Goal: Information Seeking & Learning: Learn about a topic

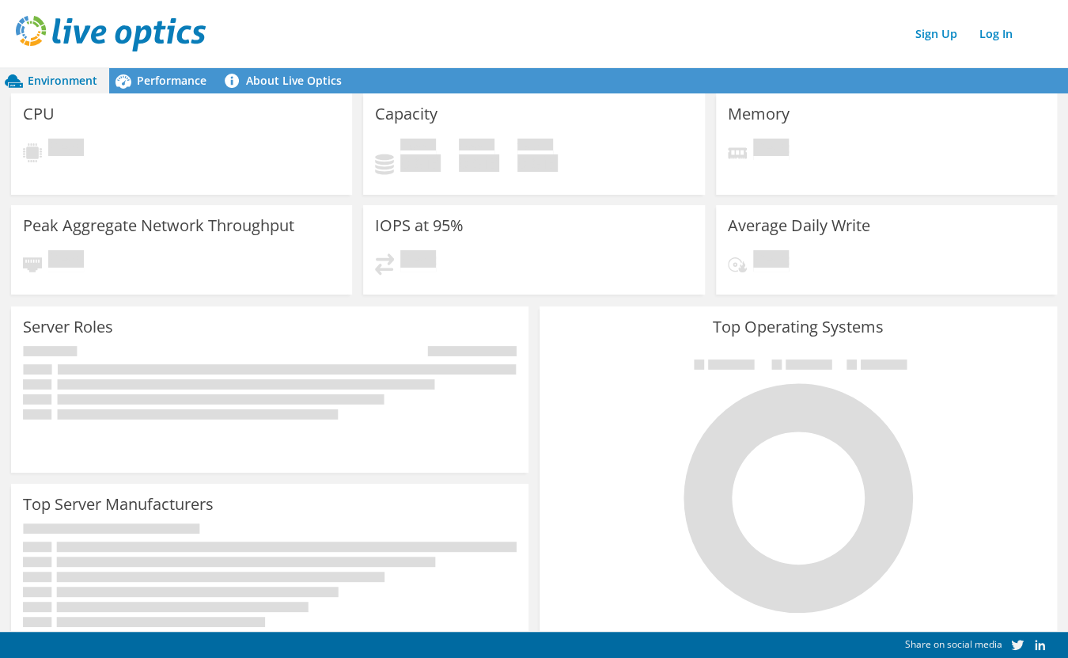
click at [320, 53] on header "Sign Up Log In" at bounding box center [550, 33] width 1100 height 67
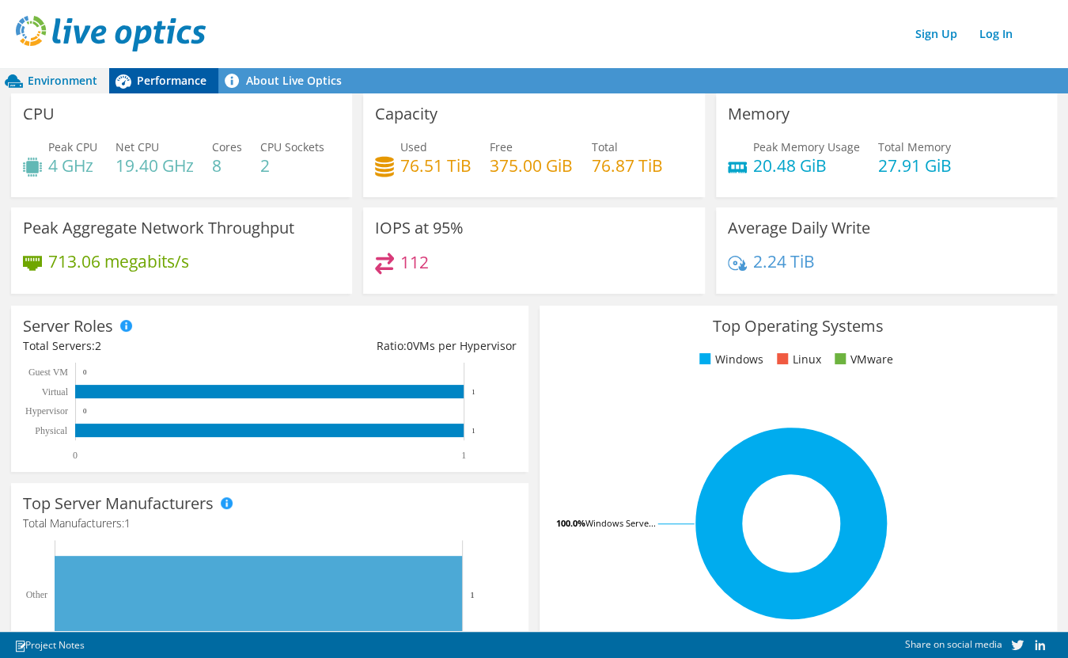
click at [154, 73] on span "Performance" at bounding box center [172, 80] width 70 height 15
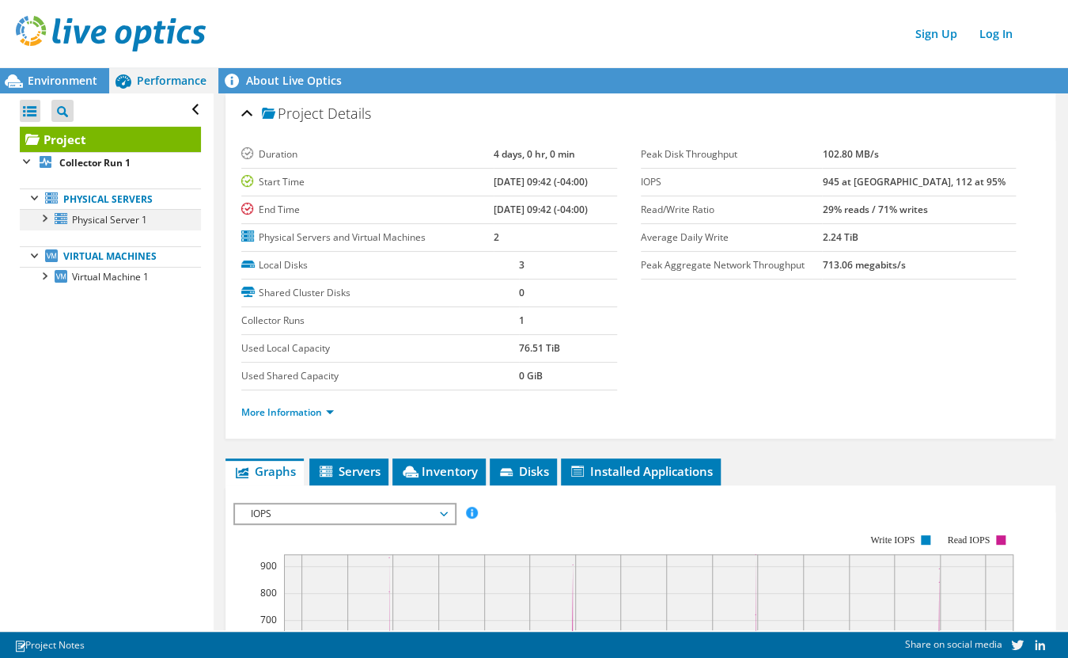
click at [42, 218] on div at bounding box center [44, 217] width 16 height 16
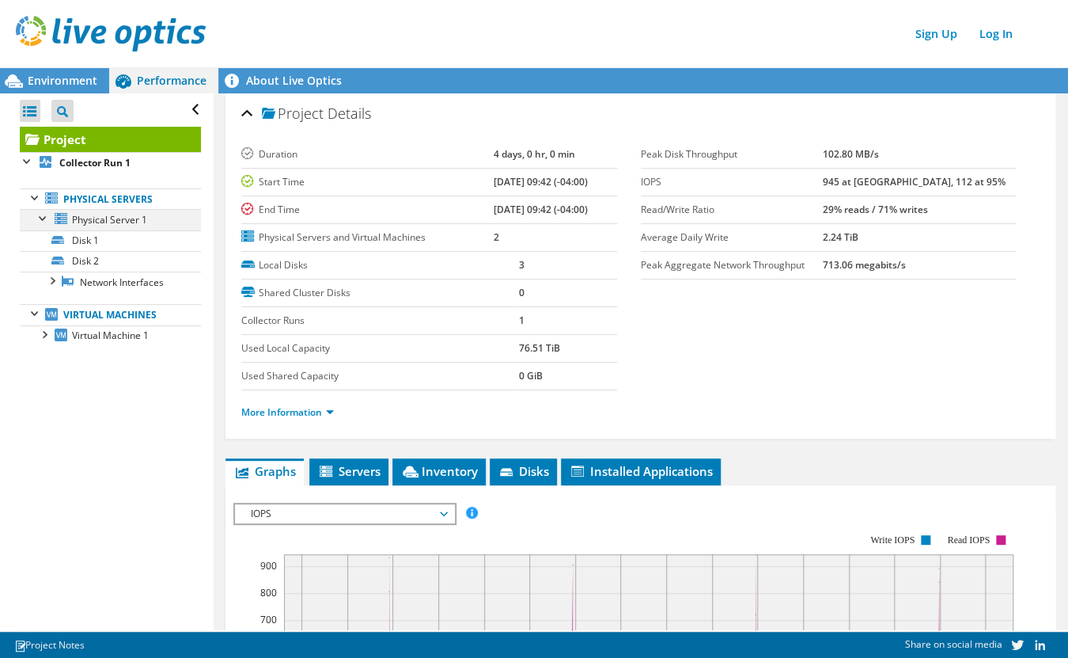
click at [42, 218] on div at bounding box center [44, 217] width 16 height 16
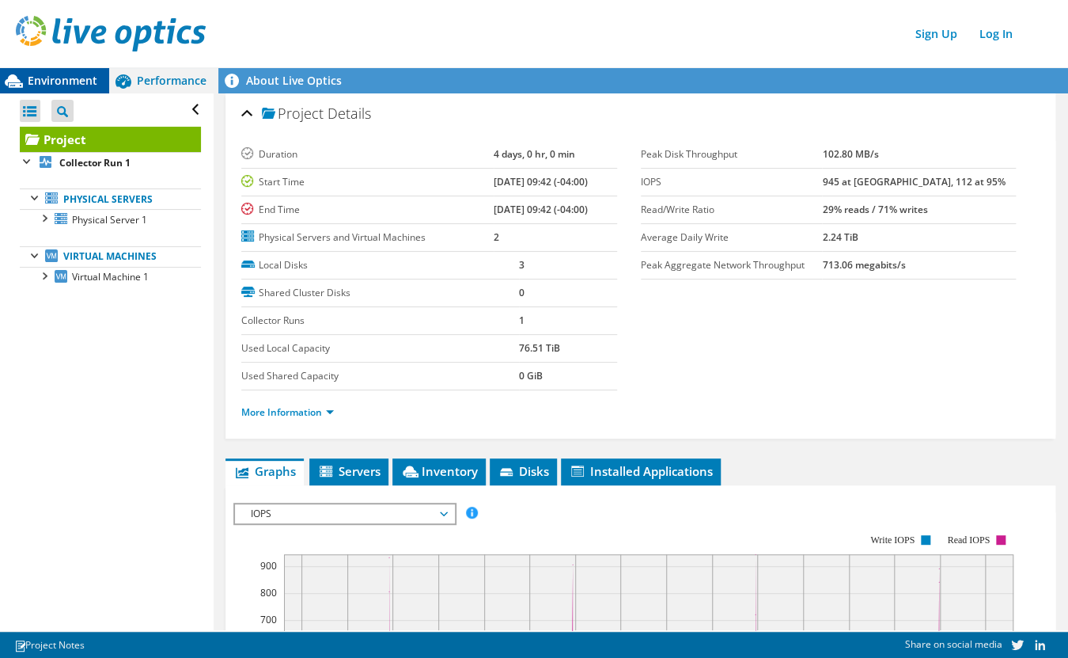
click at [72, 84] on span "Environment" at bounding box center [63, 80] width 70 height 15
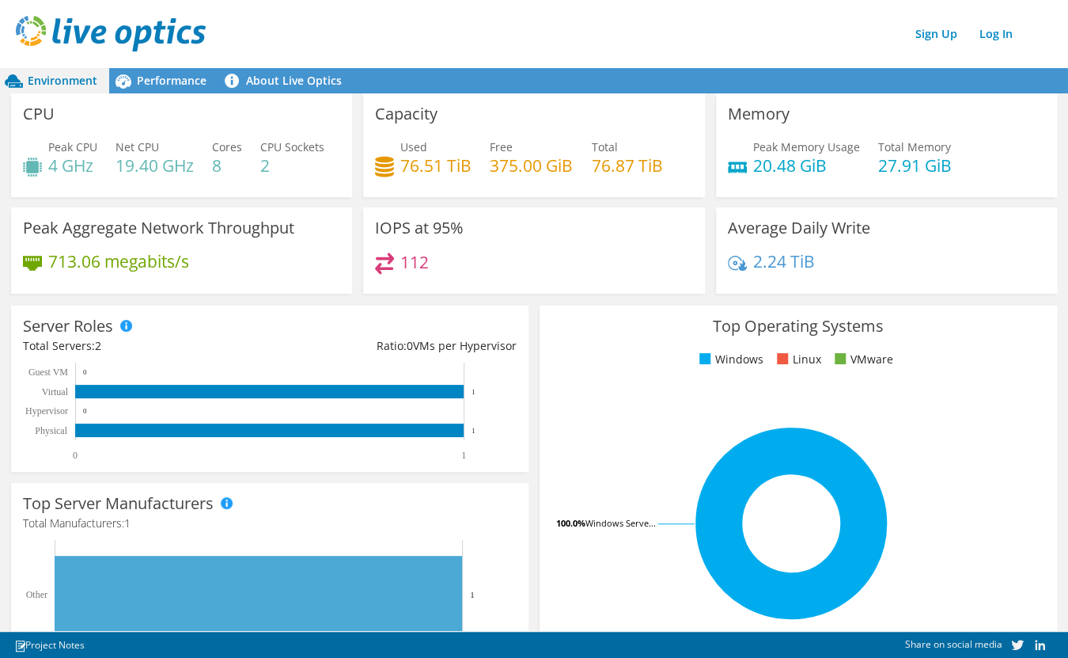
scroll to position [199, 0]
click at [152, 76] on span "Performance" at bounding box center [172, 80] width 70 height 15
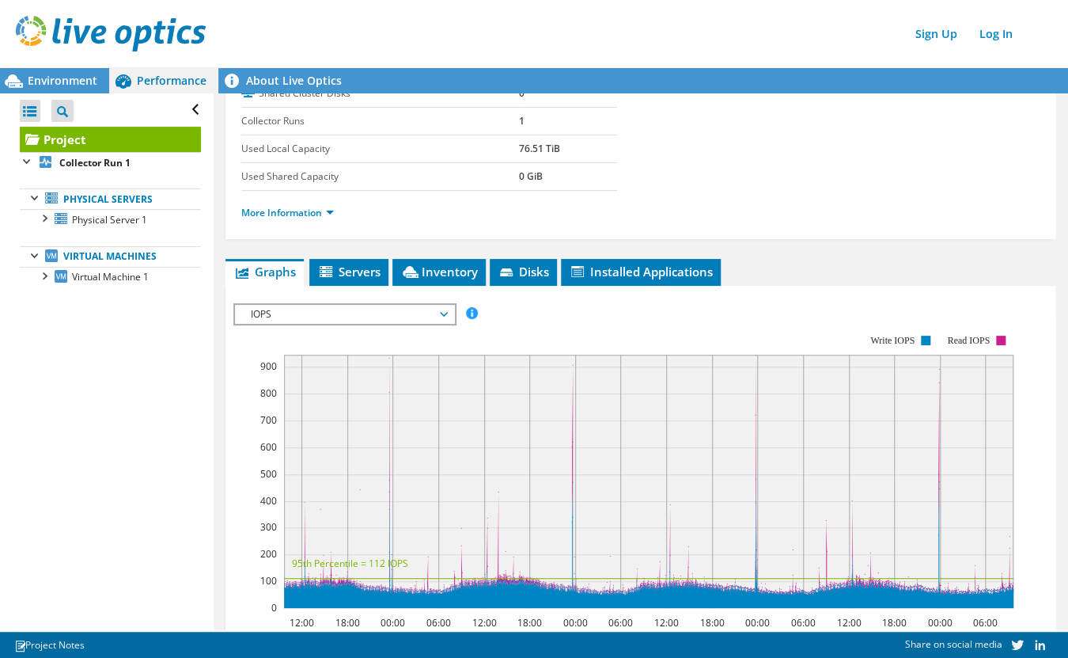
click at [344, 321] on div "IOPS IOPS Disk Throughput IO Size Latency Queue Depth CPU Percentage Memory Pag…" at bounding box center [344, 314] width 223 height 22
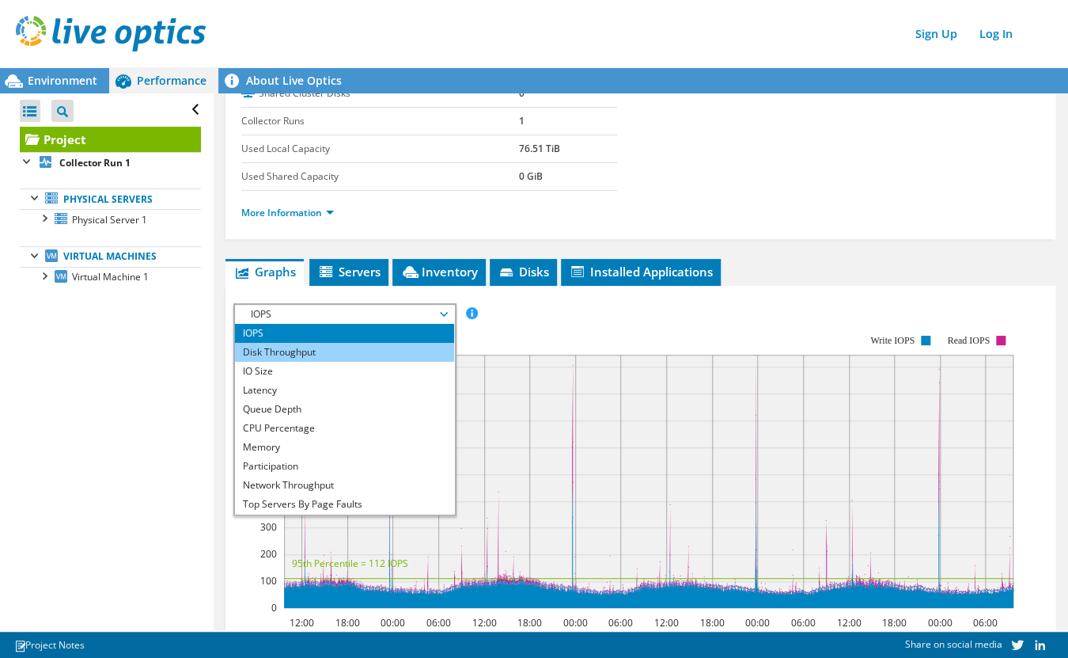
click at [304, 351] on li "Disk Throughput" at bounding box center [344, 352] width 219 height 19
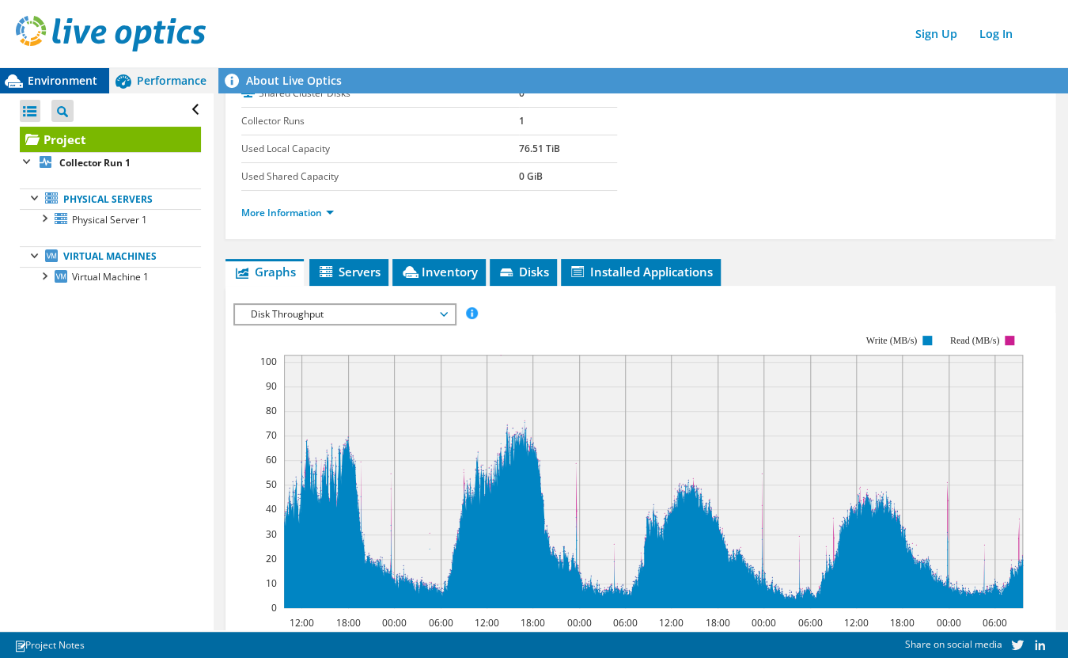
click at [59, 85] on span "Environment" at bounding box center [63, 80] width 70 height 15
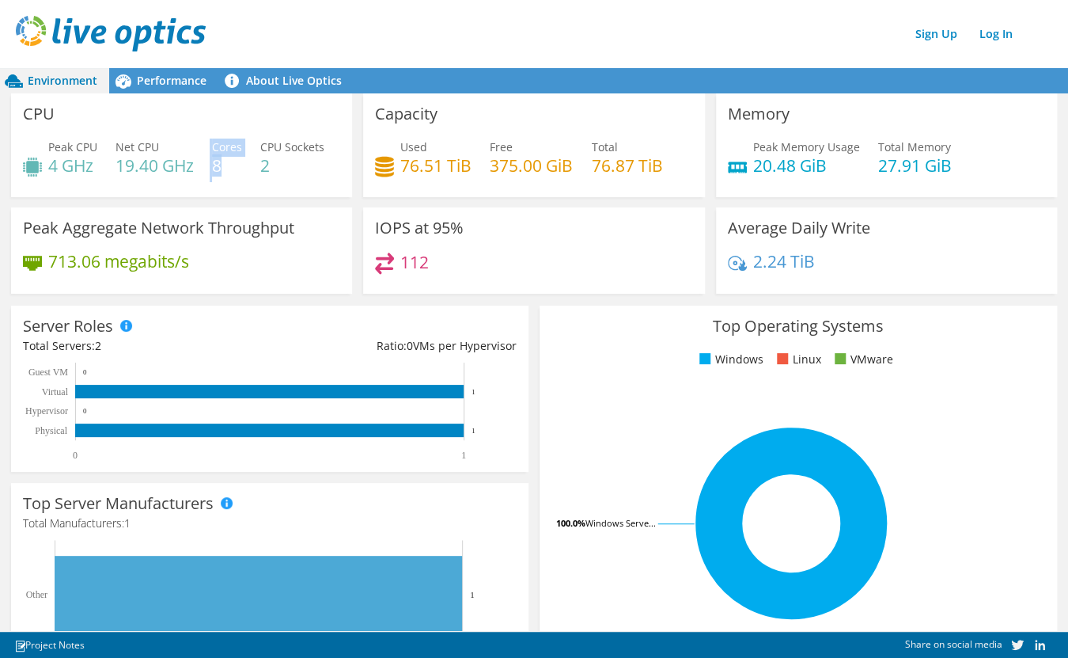
drag, startPoint x: 210, startPoint y: 163, endPoint x: 223, endPoint y: 168, distance: 14.3
click at [223, 168] on div "Peak CPU 4 GHz Net CPU 19.40 GHz Cores 8 CPU Sockets 2" at bounding box center [181, 164] width 317 height 51
drag, startPoint x: 223, startPoint y: 168, endPoint x: 241, endPoint y: 171, distance: 17.7
click at [241, 171] on h4 "8" at bounding box center [227, 165] width 30 height 17
click at [214, 167] on h4 "8" at bounding box center [227, 165] width 30 height 17
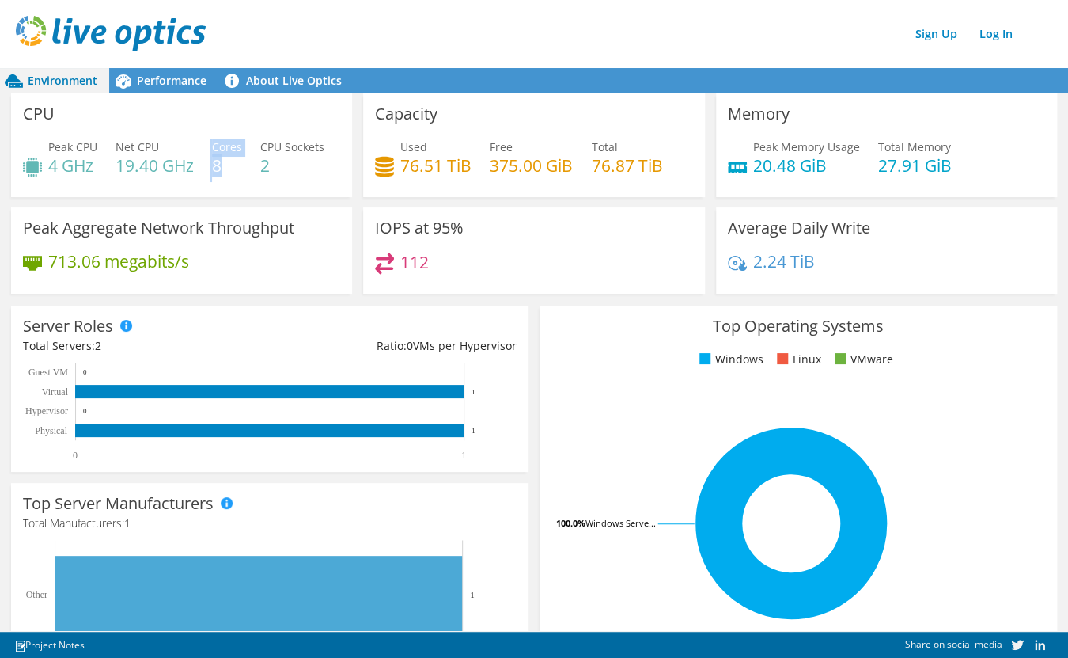
drag, startPoint x: 211, startPoint y: 165, endPoint x: 234, endPoint y: 161, distance: 24.1
click at [234, 161] on div "Peak CPU 4 GHz Net CPU 19.40 GHz Cores 8 CPU Sockets 2" at bounding box center [181, 164] width 317 height 51
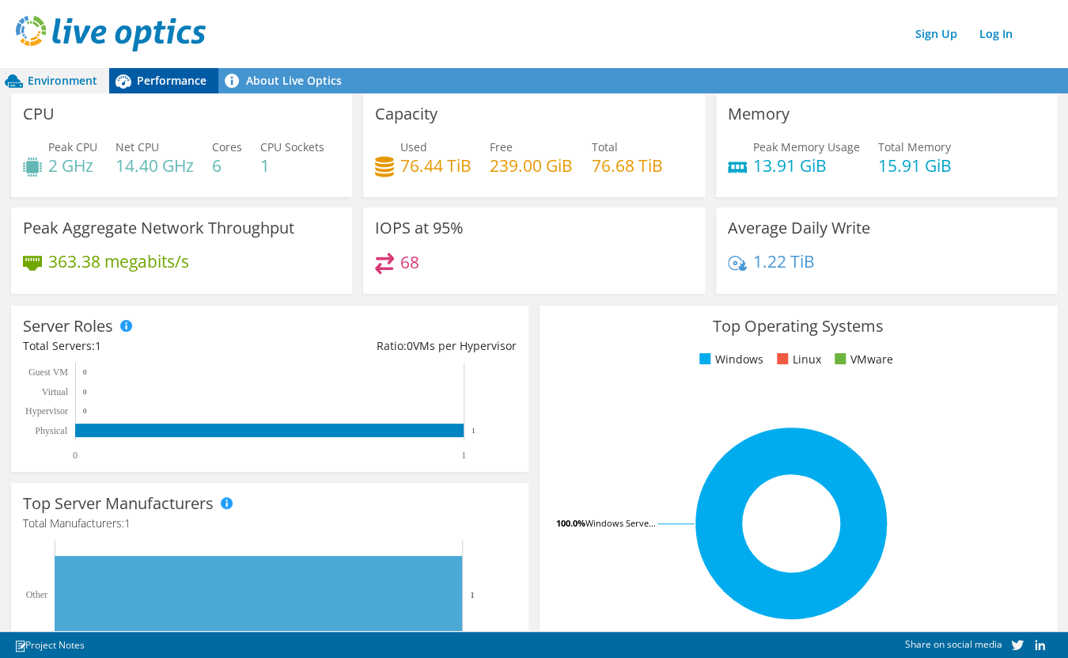
click at [171, 86] on span "Performance" at bounding box center [172, 80] width 70 height 15
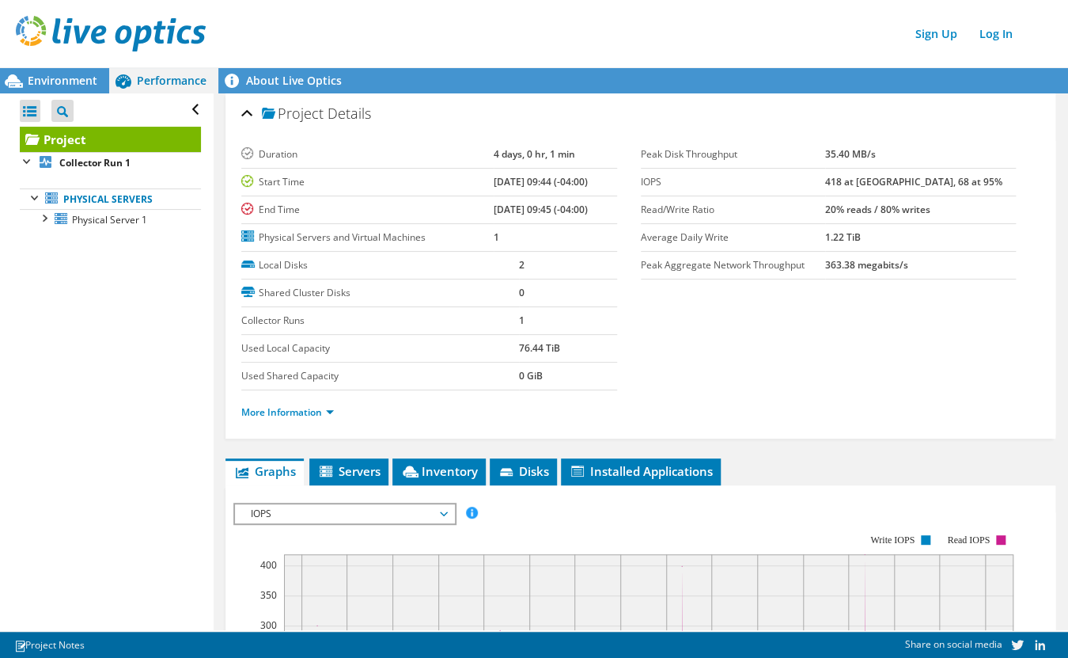
click at [287, 515] on span "IOPS" at bounding box center [344, 513] width 203 height 19
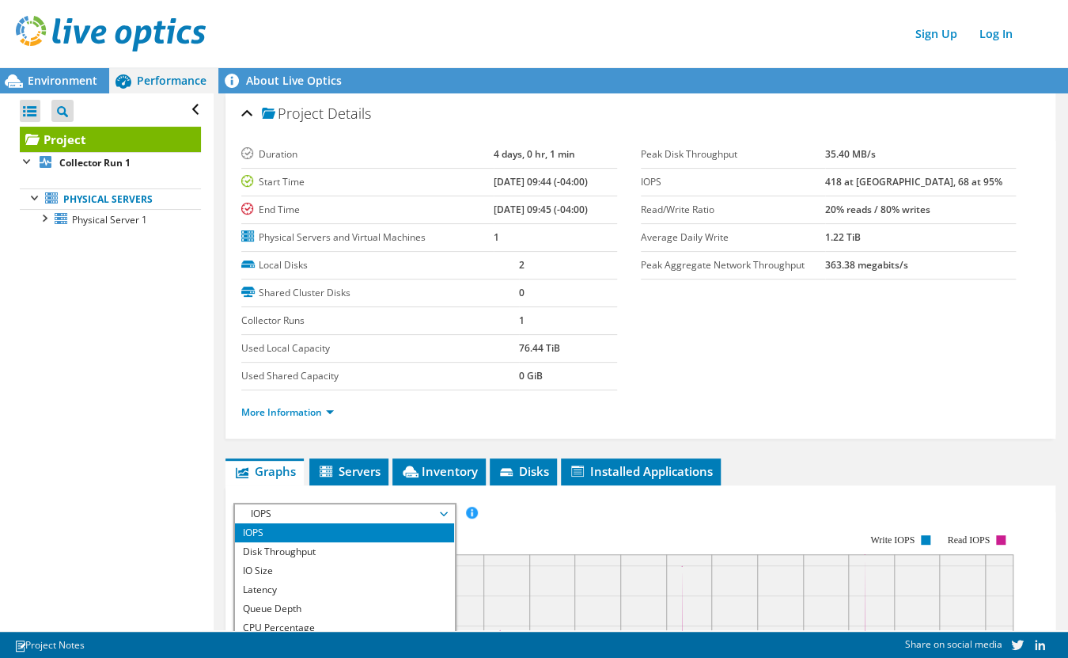
click at [287, 515] on span "IOPS" at bounding box center [344, 513] width 203 height 19
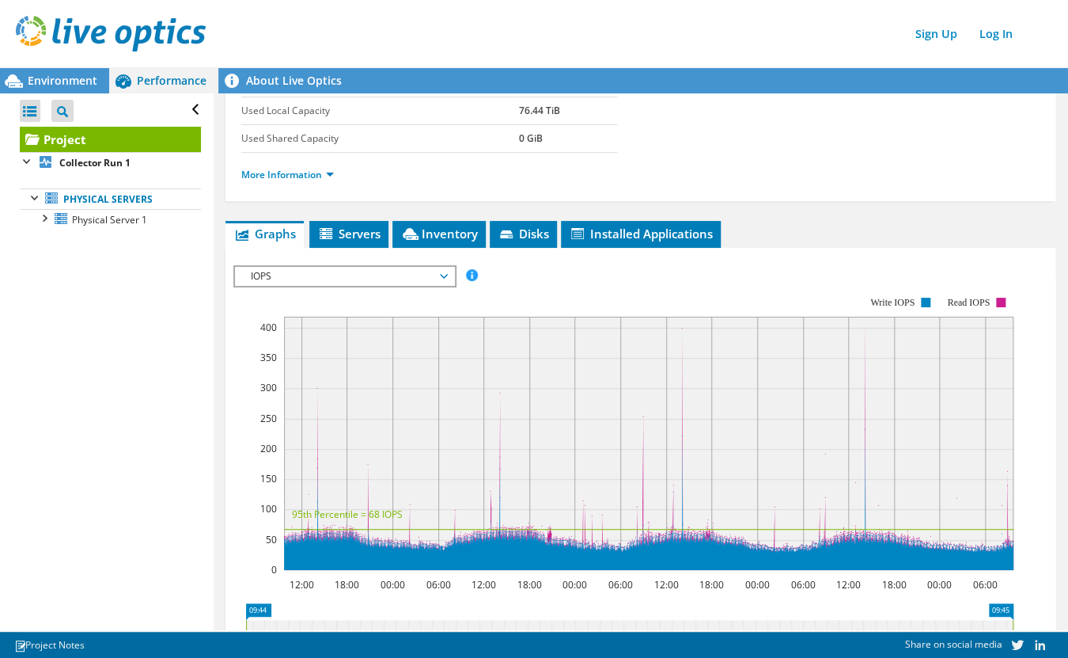
scroll to position [211, 0]
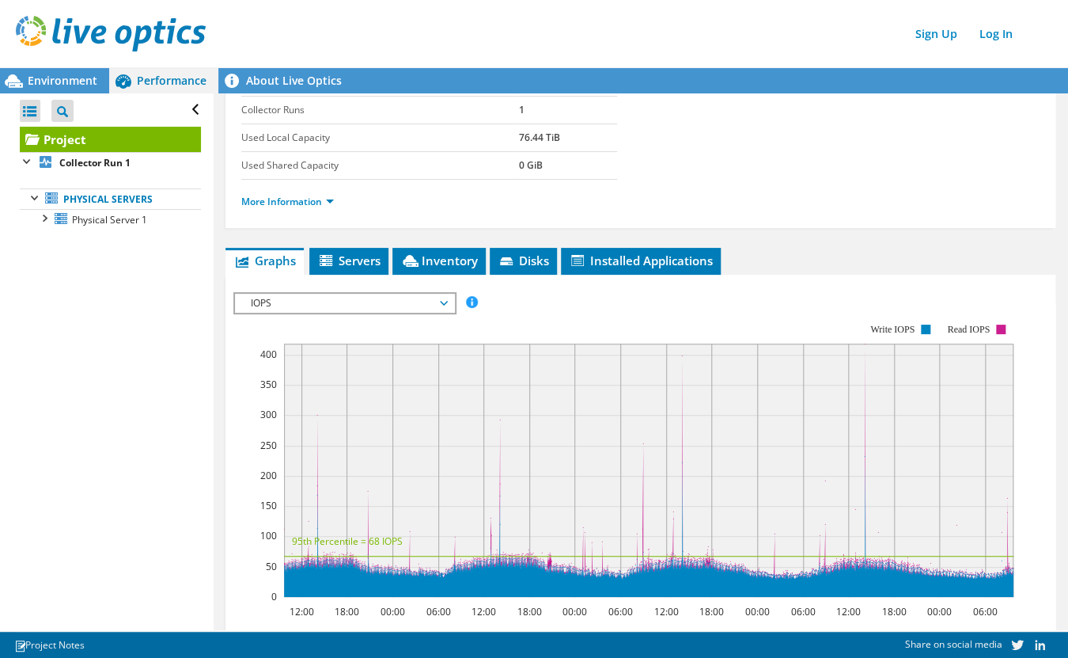
click at [351, 314] on rect at bounding box center [623, 460] width 780 height 317
click at [352, 306] on span "IOPS" at bounding box center [344, 303] width 203 height 19
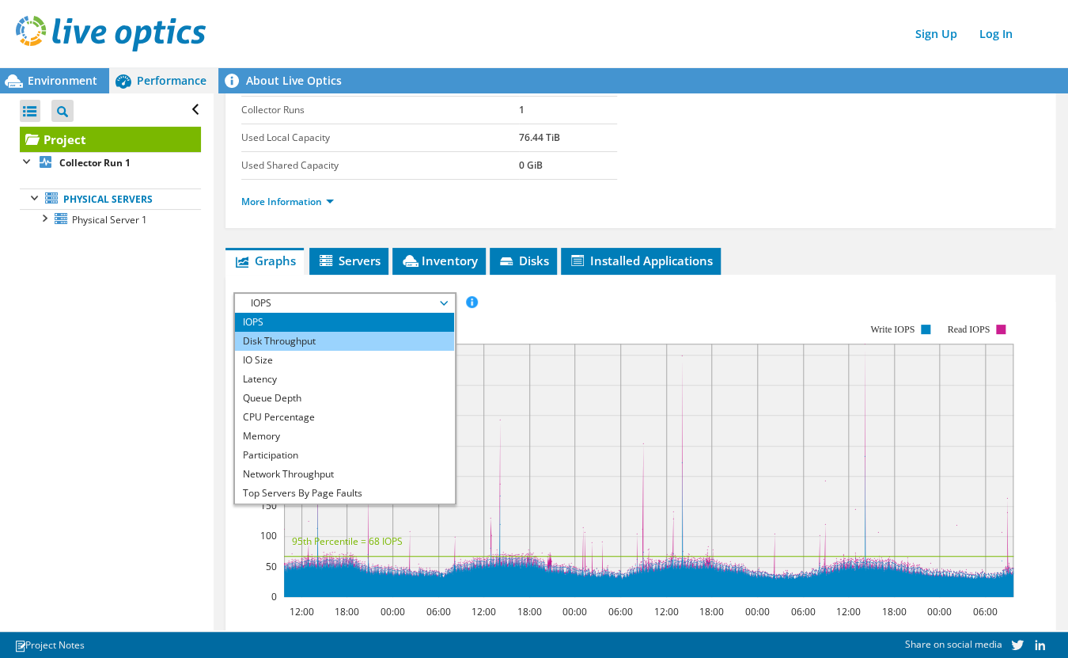
click at [310, 339] on li "Disk Throughput" at bounding box center [344, 341] width 219 height 19
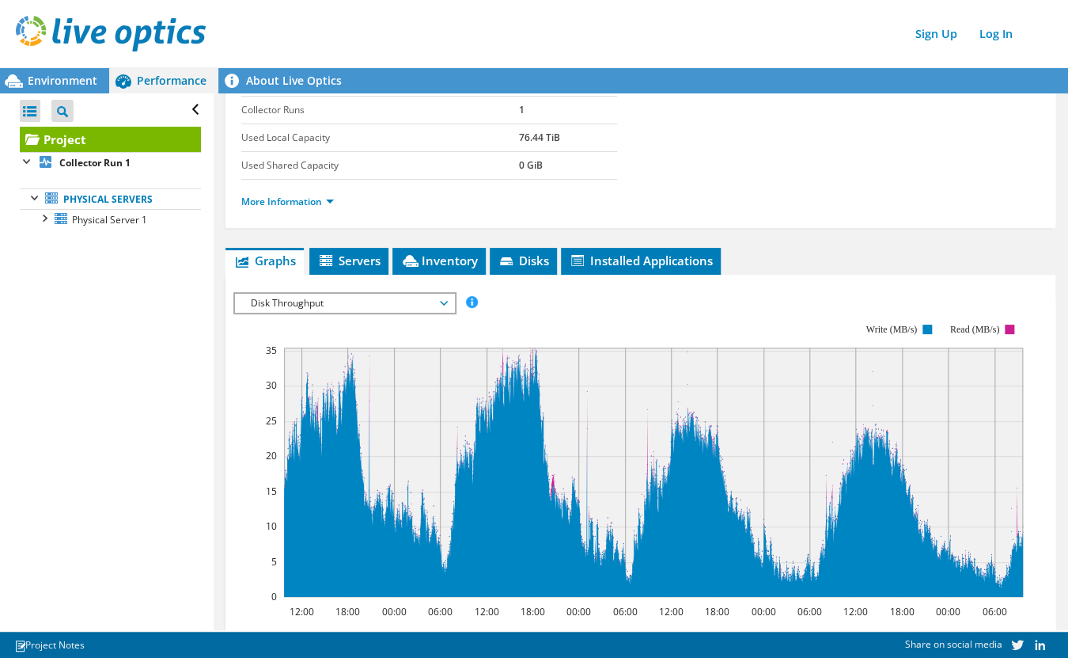
scroll to position [0, 0]
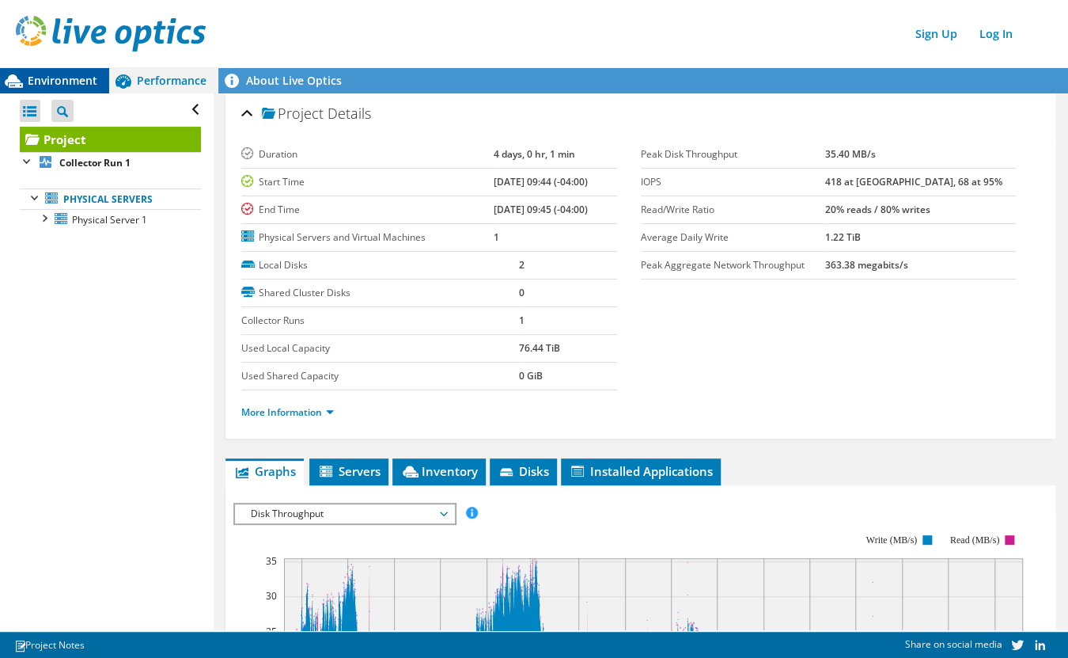
click at [77, 74] on span "Environment" at bounding box center [63, 80] width 70 height 15
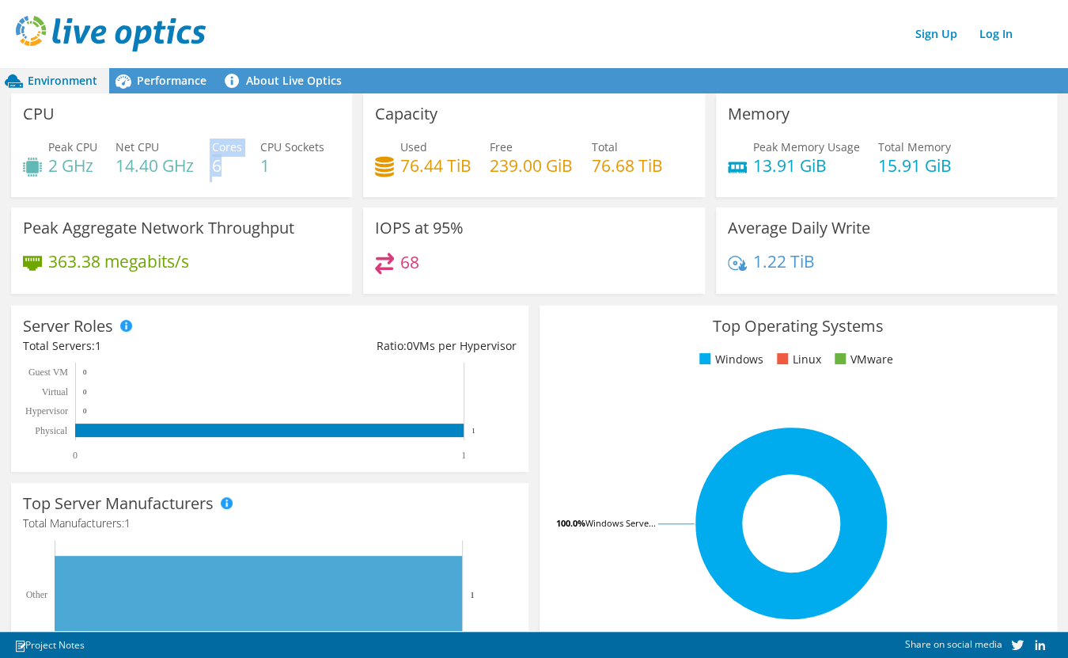
drag, startPoint x: 200, startPoint y: 166, endPoint x: 237, endPoint y: 163, distance: 36.5
click at [235, 163] on div "Peak CPU 2 GHz Net CPU 14.40 GHz Cores 6 CPU Sockets 1" at bounding box center [181, 164] width 317 height 51
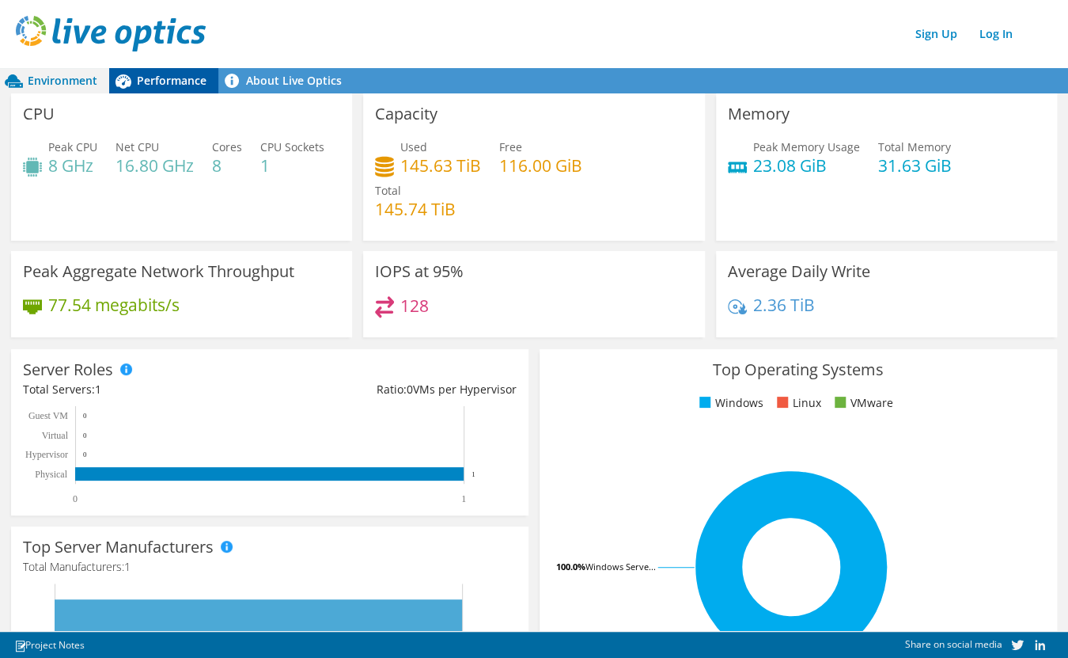
click at [165, 80] on span "Performance" at bounding box center [172, 80] width 70 height 15
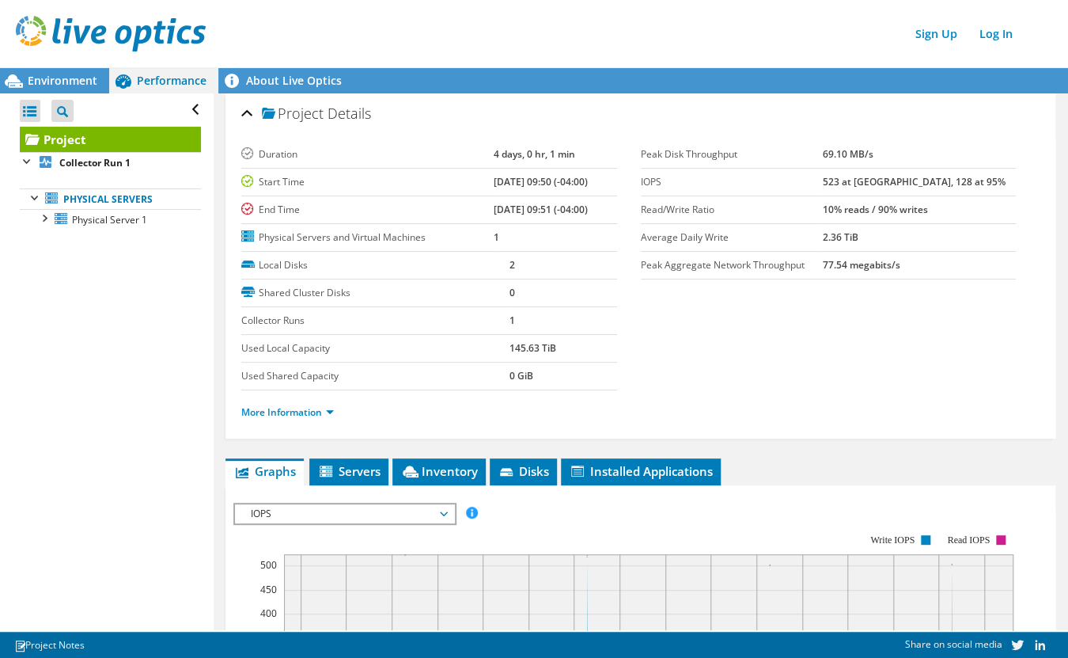
scroll to position [211, 0]
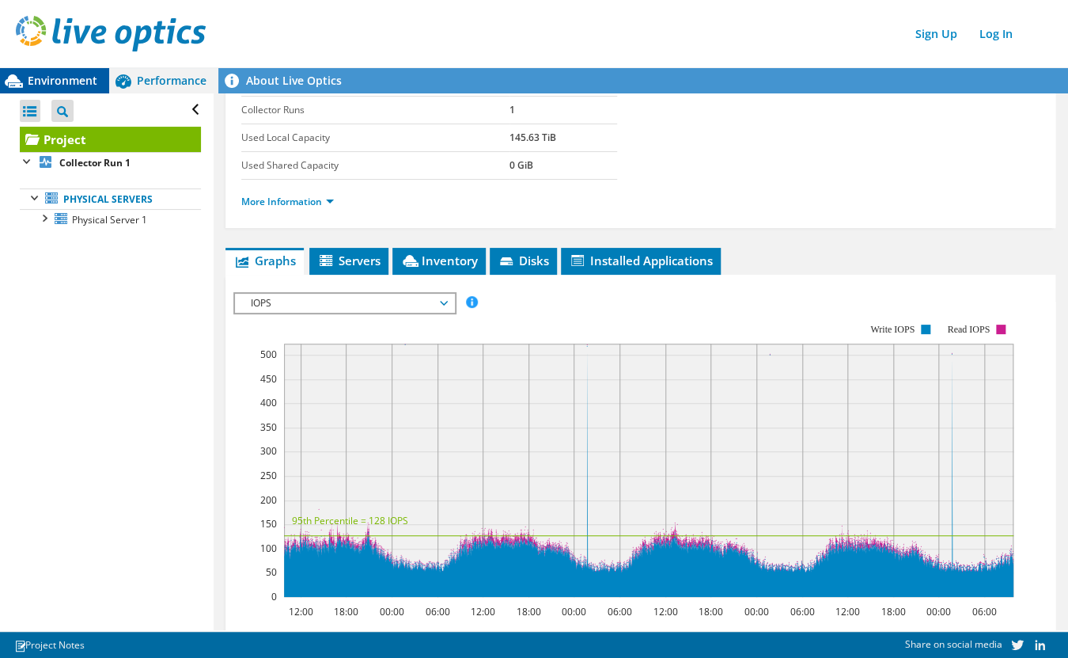
click at [44, 79] on span "Environment" at bounding box center [63, 80] width 70 height 15
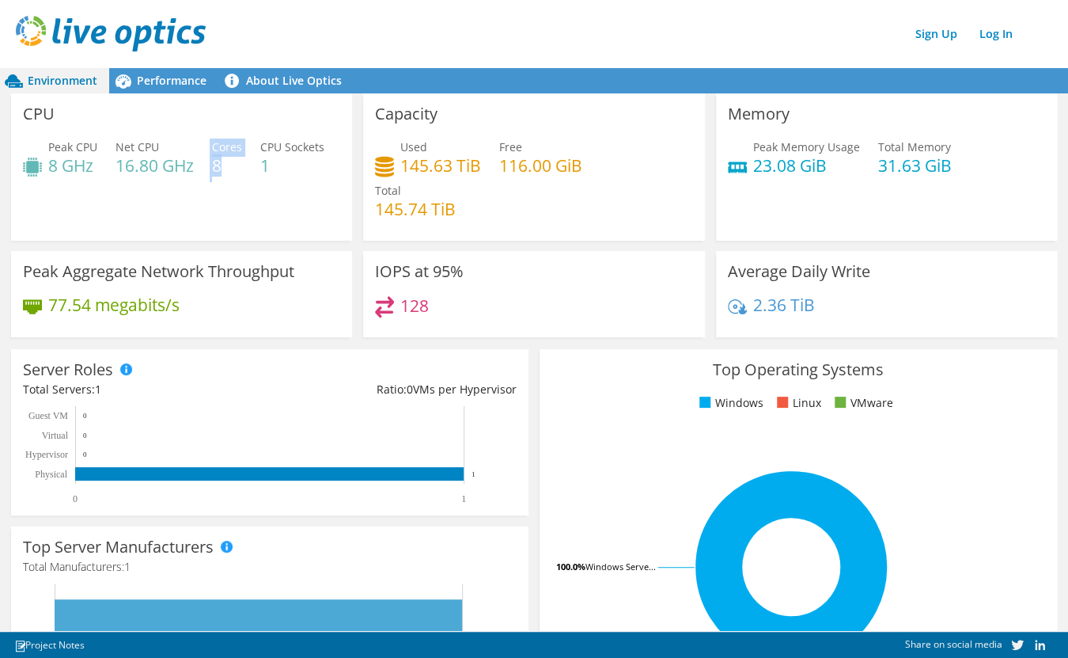
drag, startPoint x: 205, startPoint y: 161, endPoint x: 246, endPoint y: 161, distance: 41.2
click at [245, 161] on div "Peak CPU 8 GHz Net CPU 16.80 GHz Cores 8 CPU Sockets 1" at bounding box center [181, 164] width 317 height 51
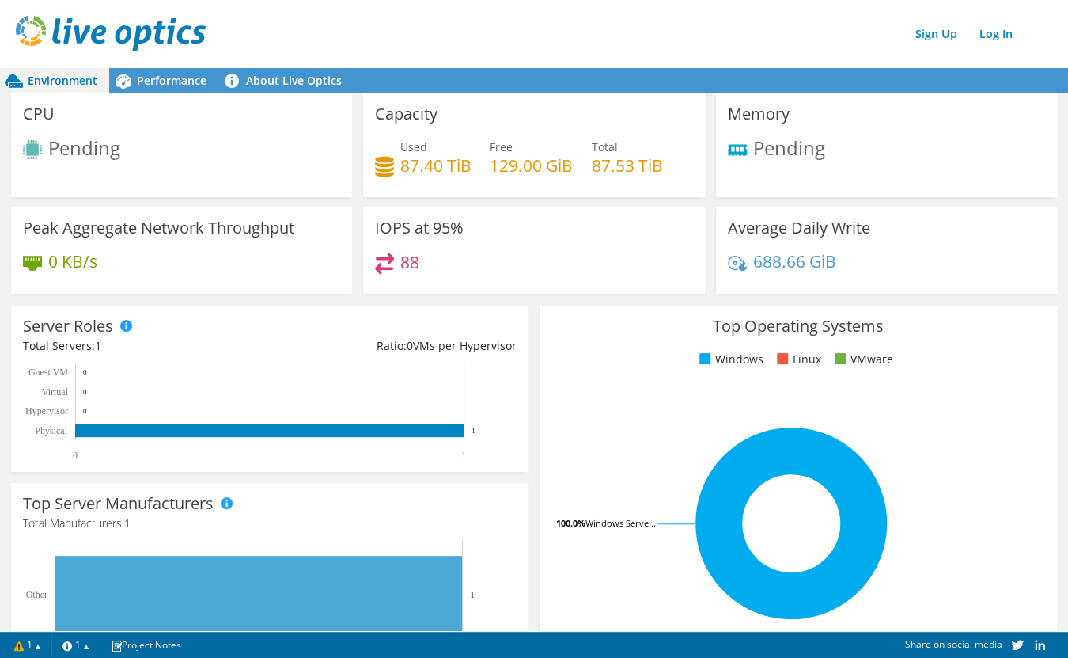
scroll to position [317, 0]
click at [180, 89] on div "Performance" at bounding box center [163, 80] width 109 height 25
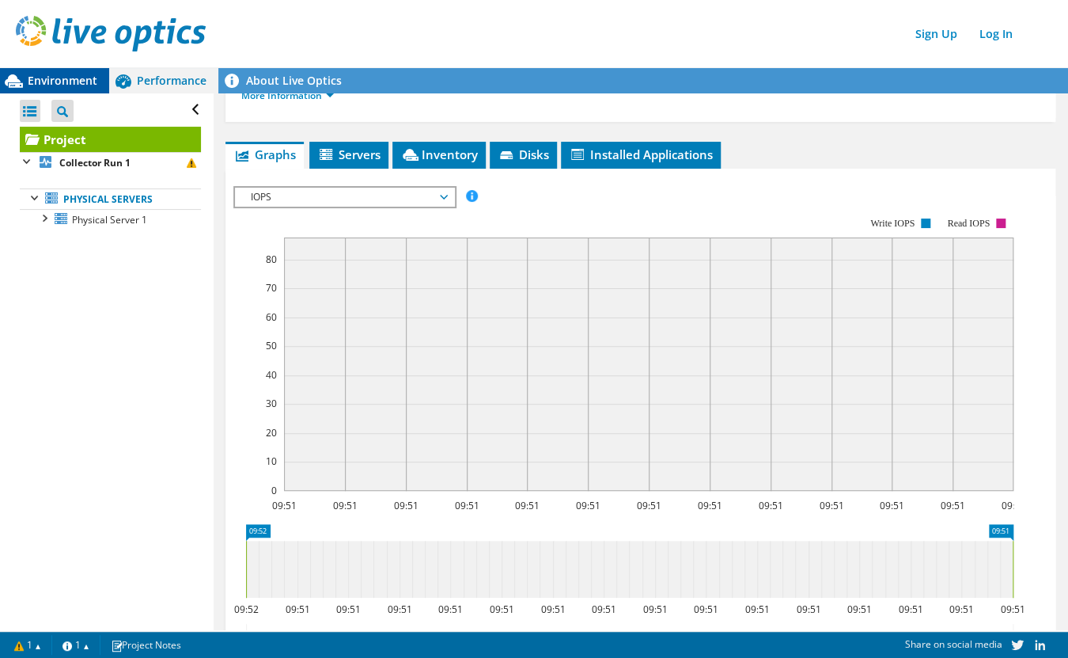
click at [73, 85] on span "Environment" at bounding box center [63, 80] width 70 height 15
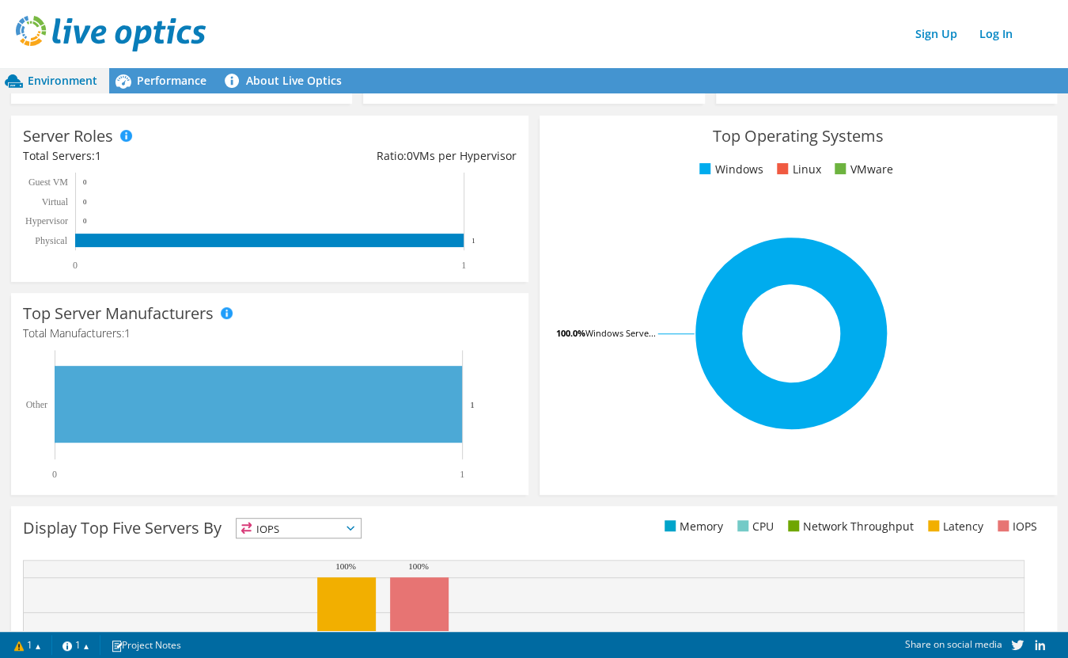
scroll to position [0, 0]
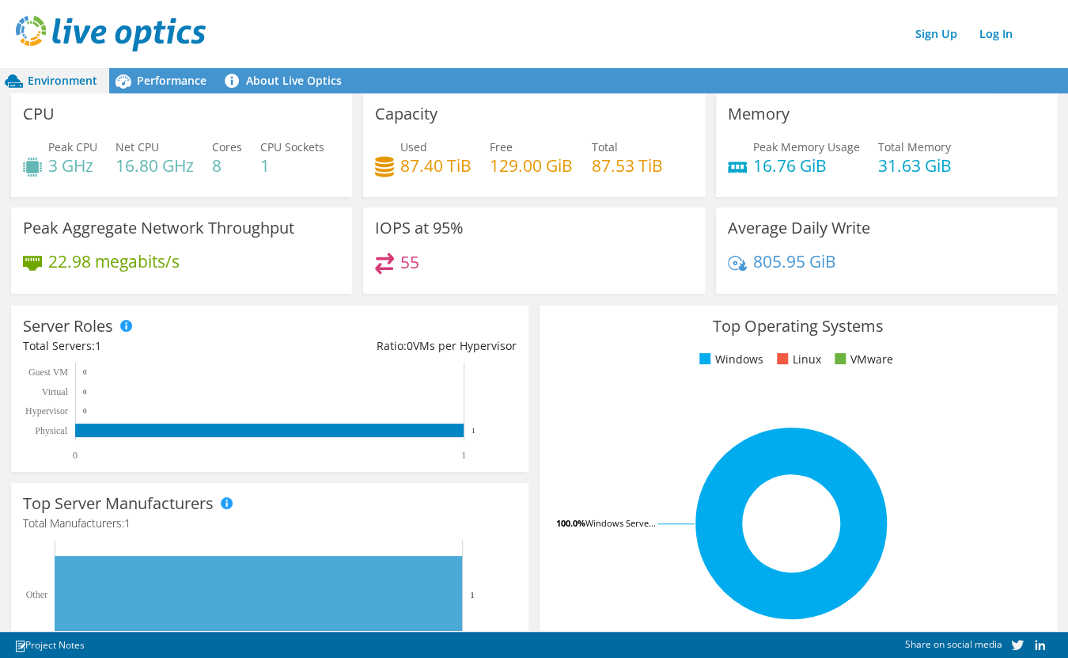
click at [283, 47] on div "Sign Up Log In" at bounding box center [550, 34] width 1068 height 36
drag, startPoint x: 214, startPoint y: 163, endPoint x: 264, endPoint y: 167, distance: 50.0
click at [260, 166] on div "Peak CPU 3 GHz Net CPU 16.80 GHz Cores 8 CPU Sockets 1" at bounding box center [181, 164] width 317 height 51
click at [176, 87] on span "Performance" at bounding box center [172, 80] width 70 height 15
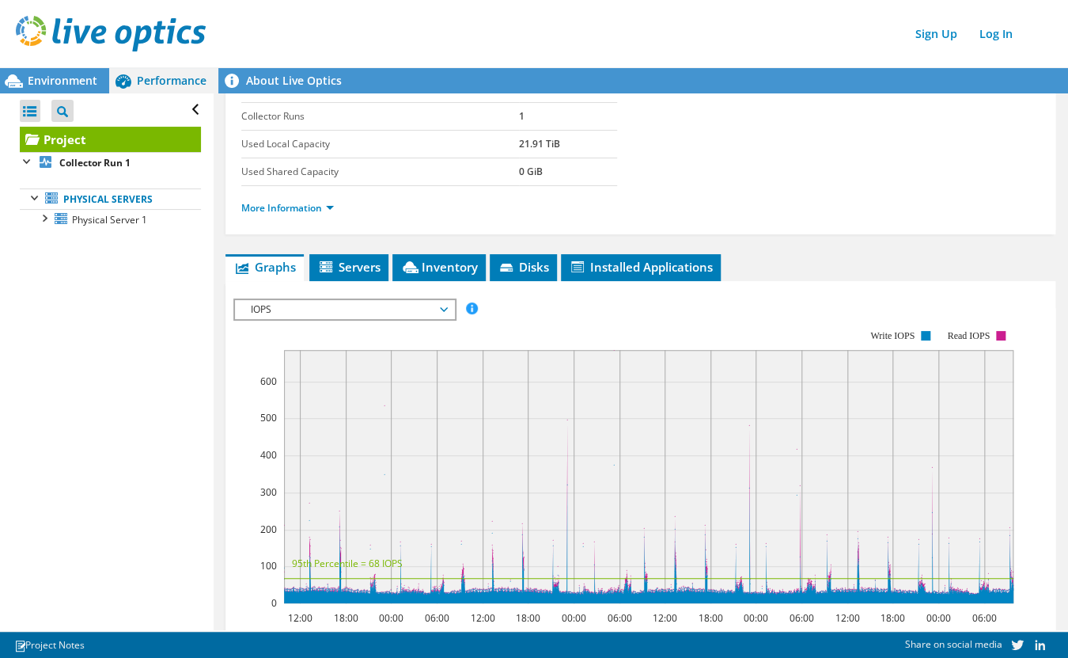
scroll to position [211, 0]
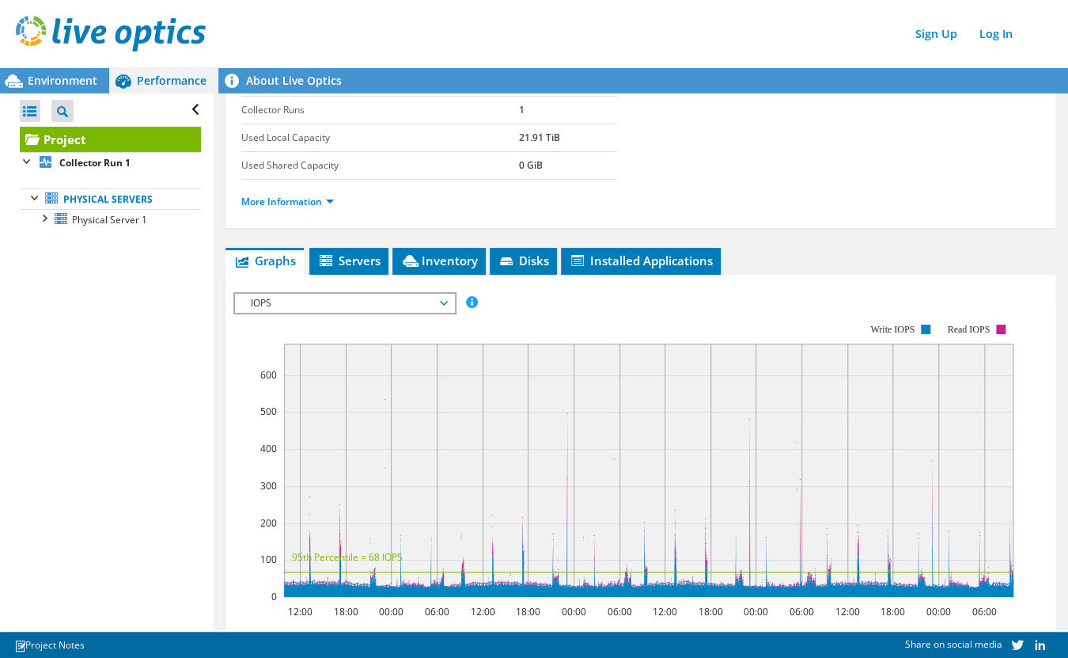
click at [323, 302] on span "IOPS" at bounding box center [344, 303] width 203 height 19
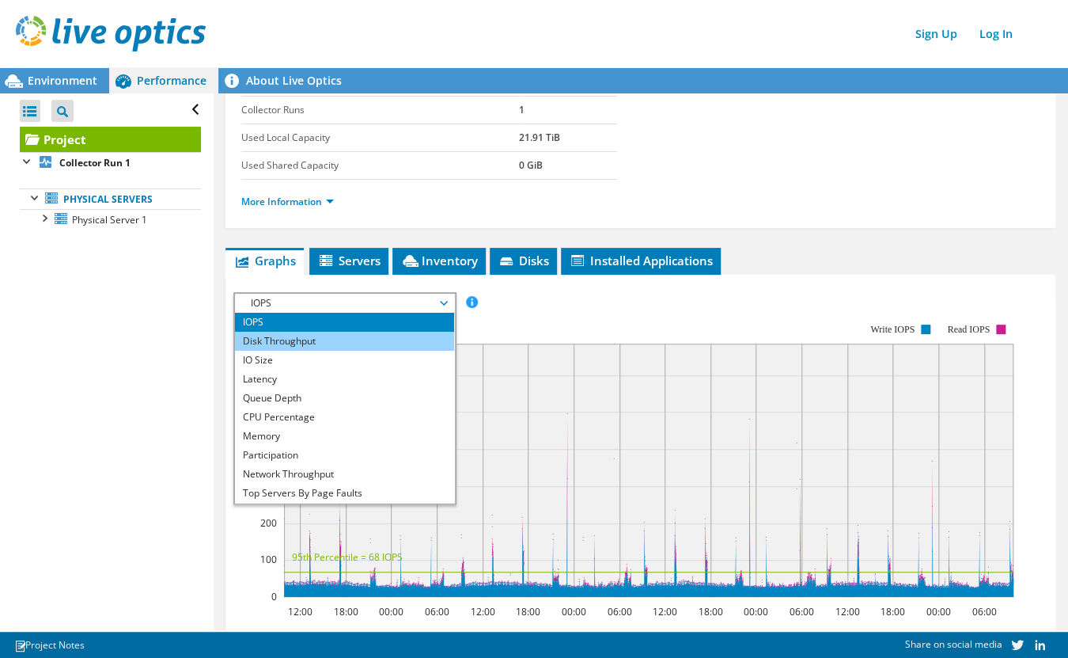
click at [302, 338] on li "Disk Throughput" at bounding box center [344, 341] width 219 height 19
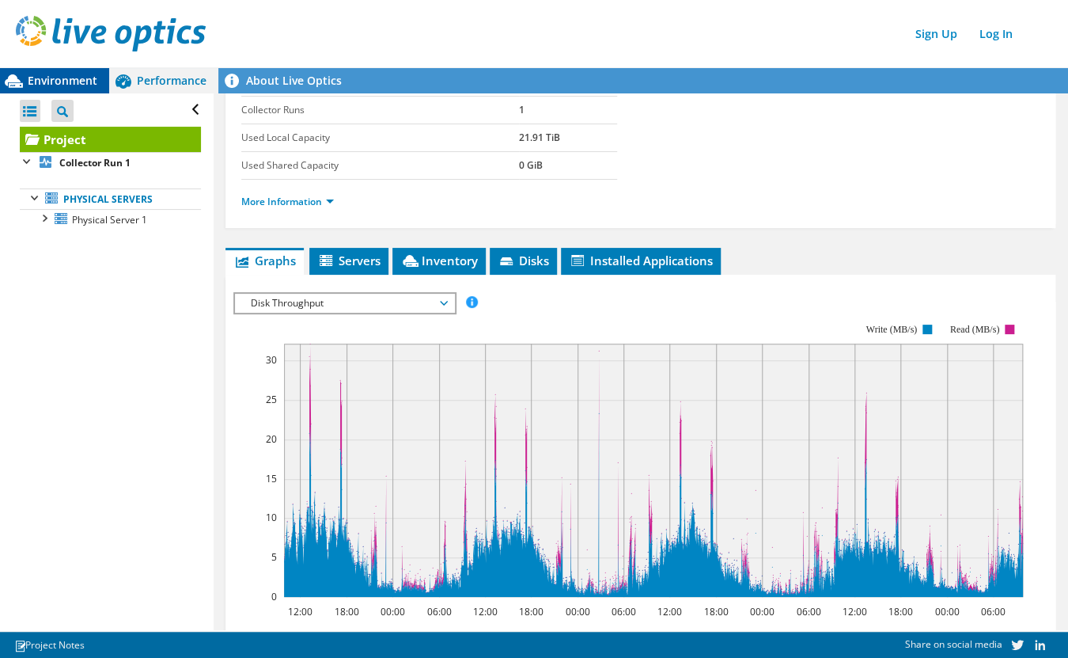
click at [45, 89] on div "Environment" at bounding box center [54, 80] width 109 height 25
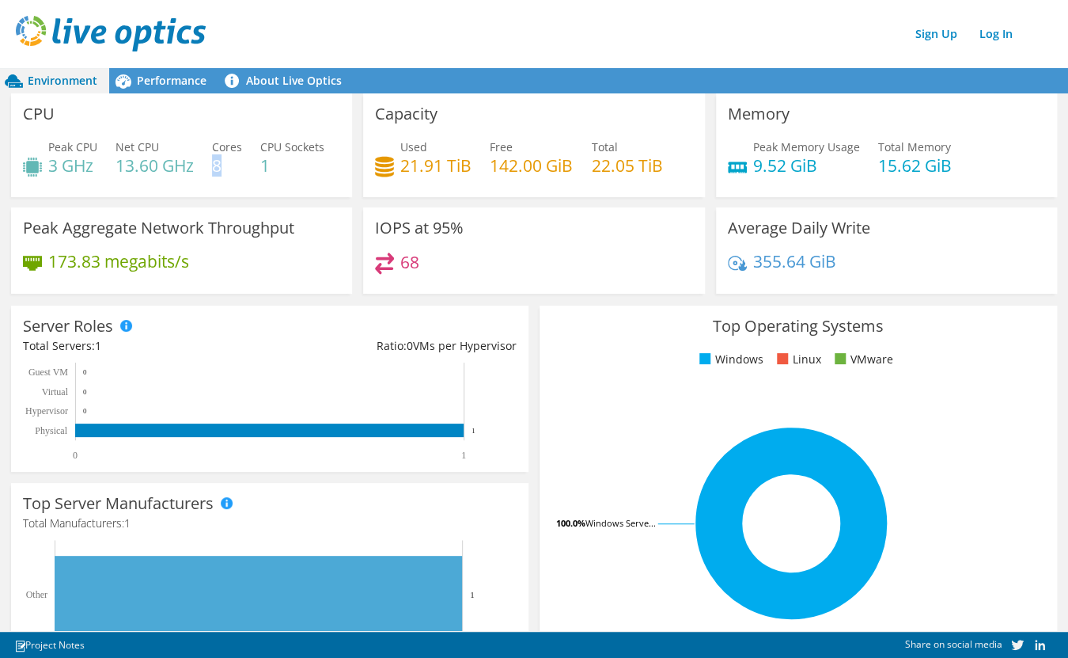
drag, startPoint x: 215, startPoint y: 161, endPoint x: 251, endPoint y: 164, distance: 35.8
click at [247, 164] on div "Peak CPU 3 GHz Net CPU 13.60 GHz Cores 8 CPU Sockets 1" at bounding box center [181, 164] width 317 height 51
drag, startPoint x: 200, startPoint y: 170, endPoint x: 249, endPoint y: 162, distance: 48.9
click at [244, 163] on div "Peak CPU 2 GHz Net CPU 14.40 GHz Cores 6 CPU Sockets 1" at bounding box center [181, 164] width 317 height 51
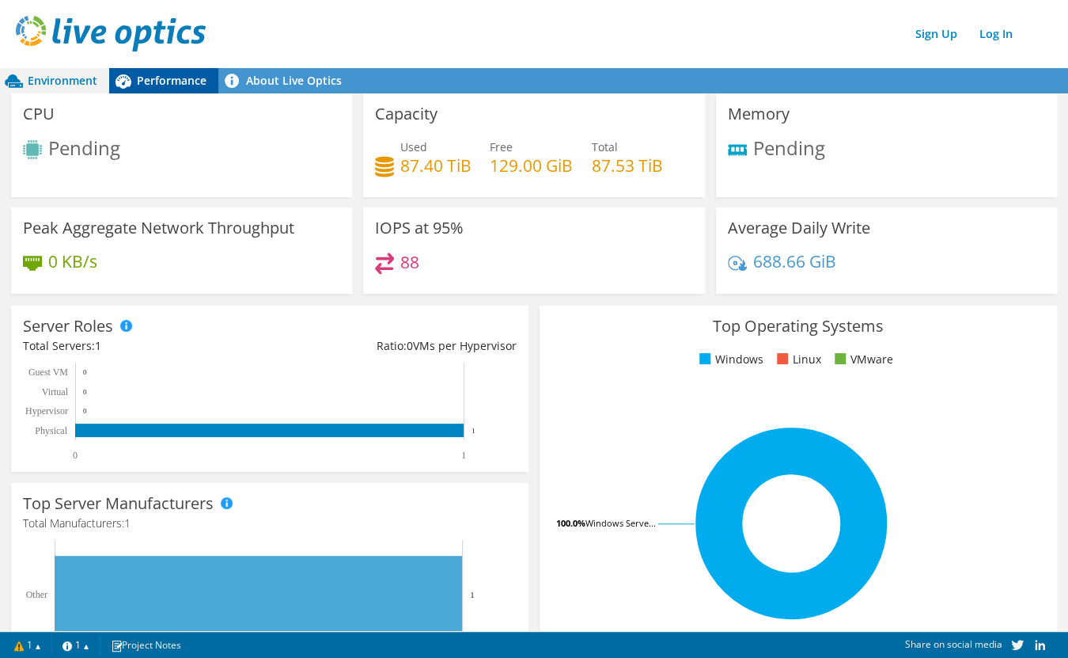
click at [184, 78] on span "Performance" at bounding box center [172, 80] width 70 height 15
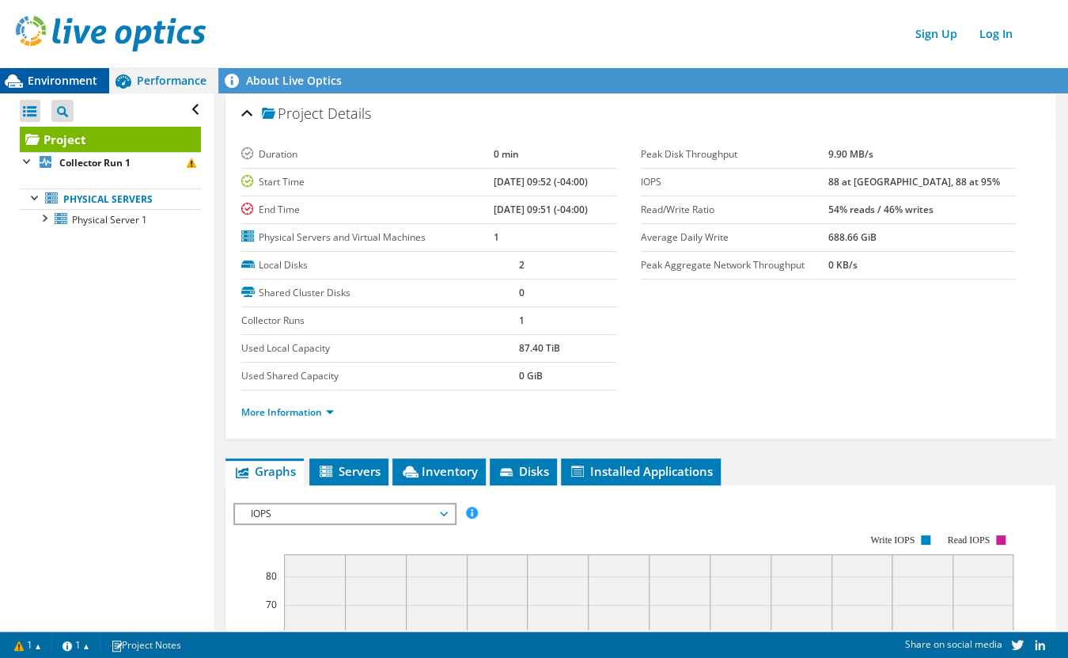
click at [71, 80] on span "Environment" at bounding box center [63, 80] width 70 height 15
